Goal: Find specific page/section

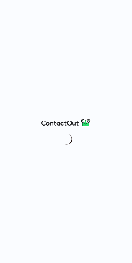
drag, startPoint x: 25, startPoint y: 5, endPoint x: 144, endPoint y: 14, distance: 119.9
click at [132, 14] on html at bounding box center [66, 131] width 132 height 263
click at [19, 74] on div at bounding box center [66, 131] width 132 height 263
drag, startPoint x: 31, startPoint y: 68, endPoint x: 120, endPoint y: 57, distance: 90.5
click at [120, 57] on div at bounding box center [66, 131] width 132 height 263
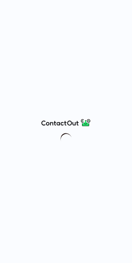
drag, startPoint x: 45, startPoint y: 87, endPoint x: 64, endPoint y: 140, distance: 56.8
click at [64, 140] on div at bounding box center [66, 131] width 132 height 263
click at [64, 140] on img at bounding box center [66, 139] width 14 height 14
click at [122, 6] on div at bounding box center [66, 131] width 132 height 263
click at [72, 131] on div at bounding box center [66, 131] width 132 height 263
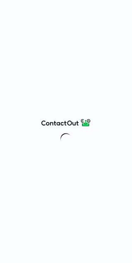
click at [72, 131] on div at bounding box center [66, 131] width 132 height 263
